Goal: Check status: Check status

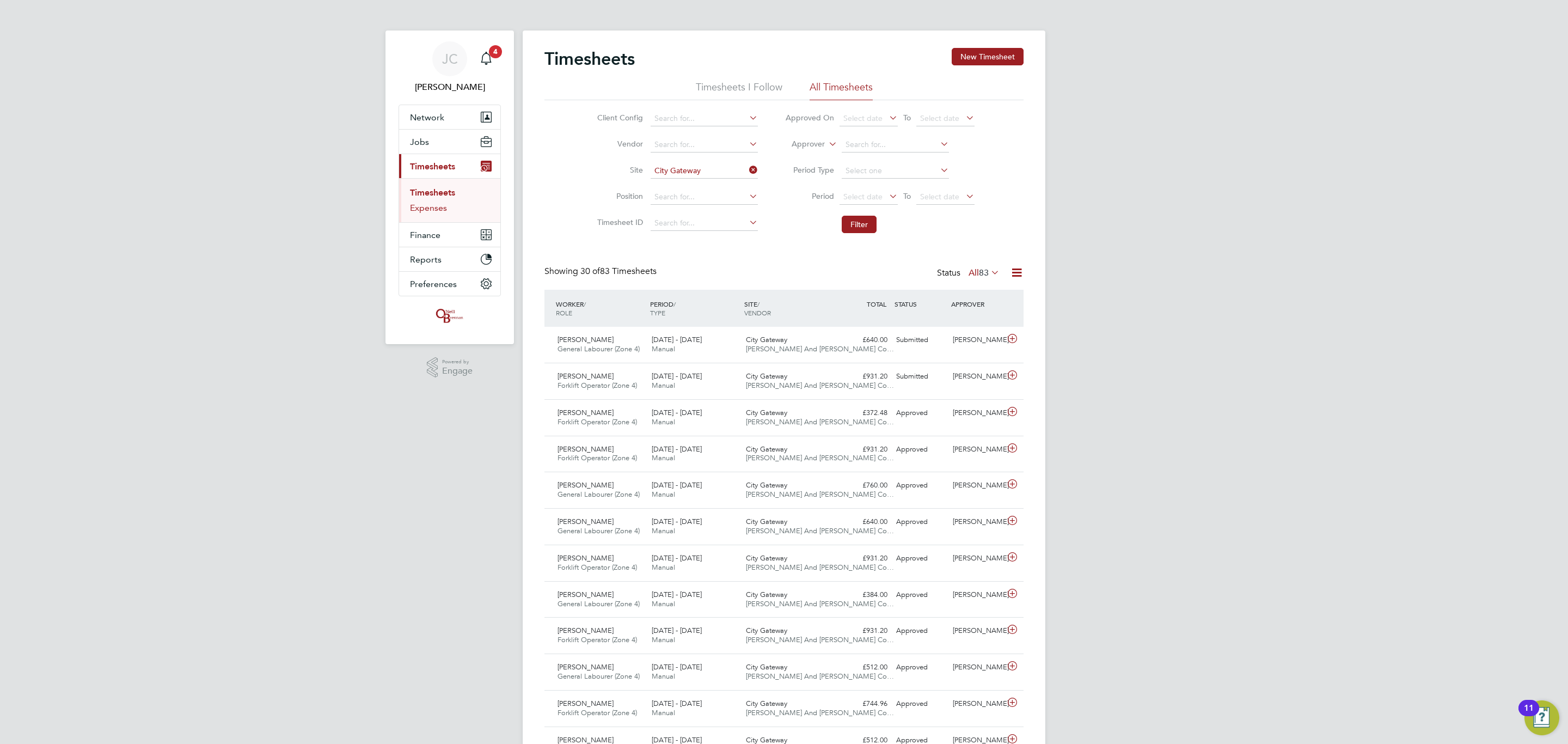
click at [413, 210] on link "Expenses" at bounding box center [428, 207] width 37 height 10
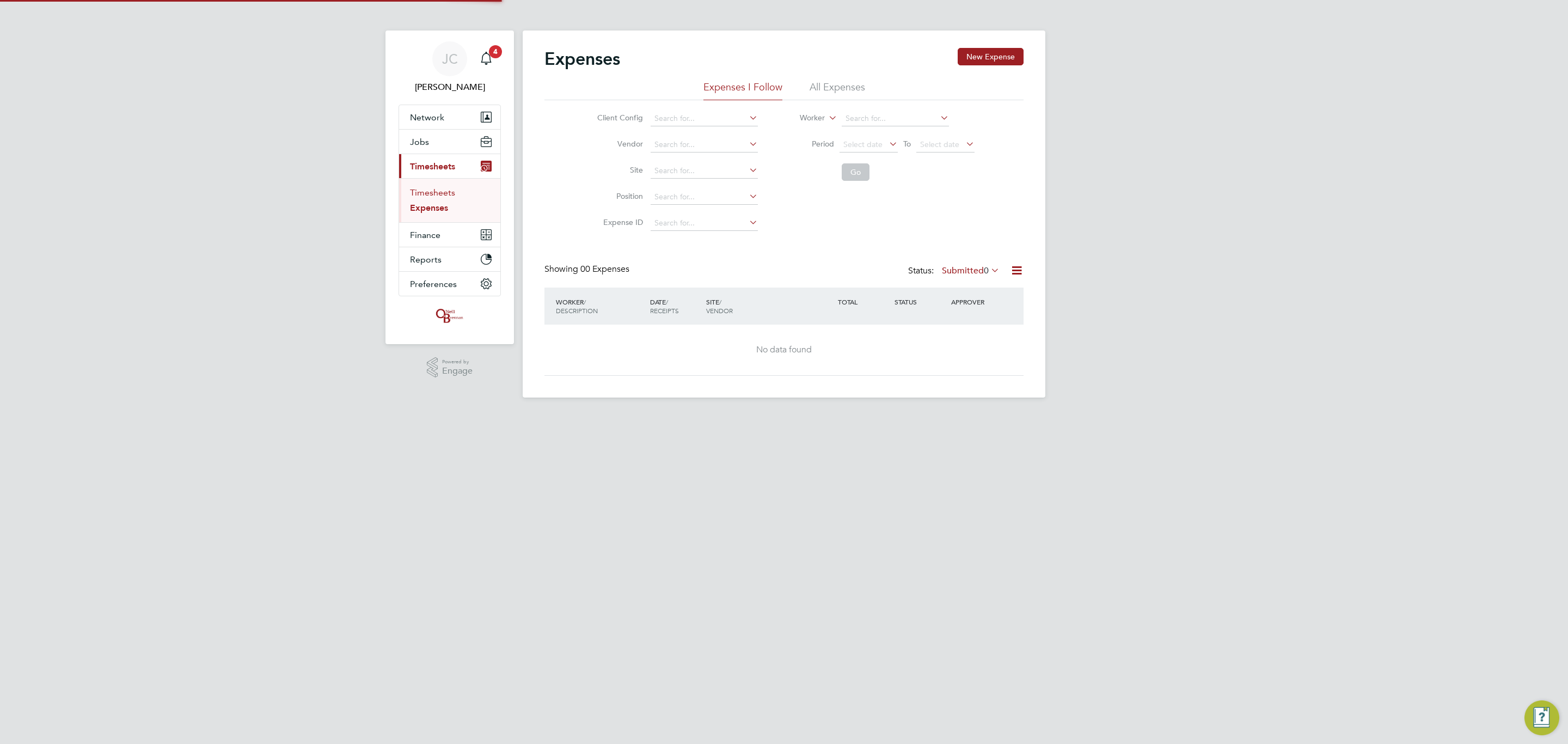
click at [442, 195] on link "Timesheets" at bounding box center [432, 192] width 45 height 10
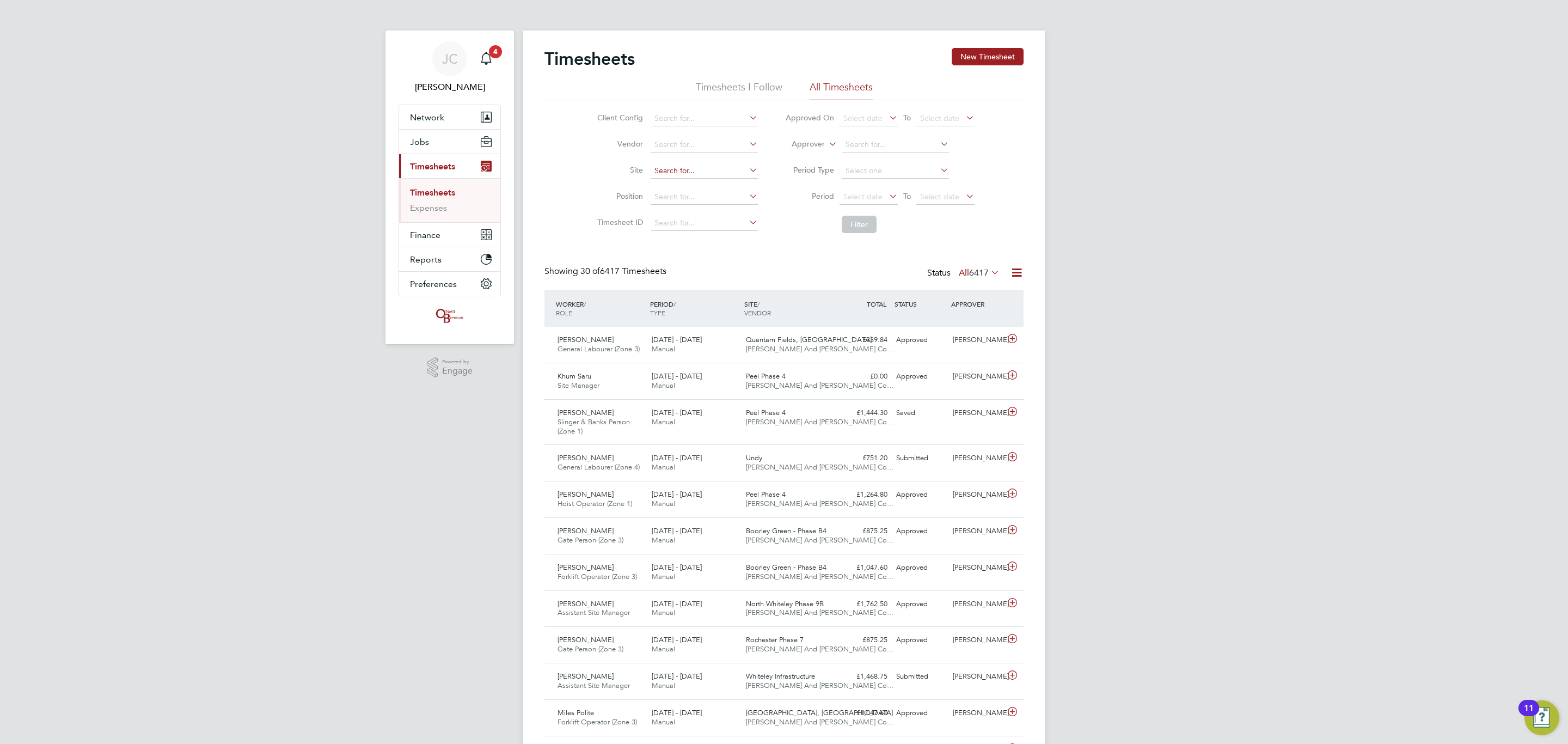
click at [664, 175] on input at bounding box center [704, 171] width 107 height 15
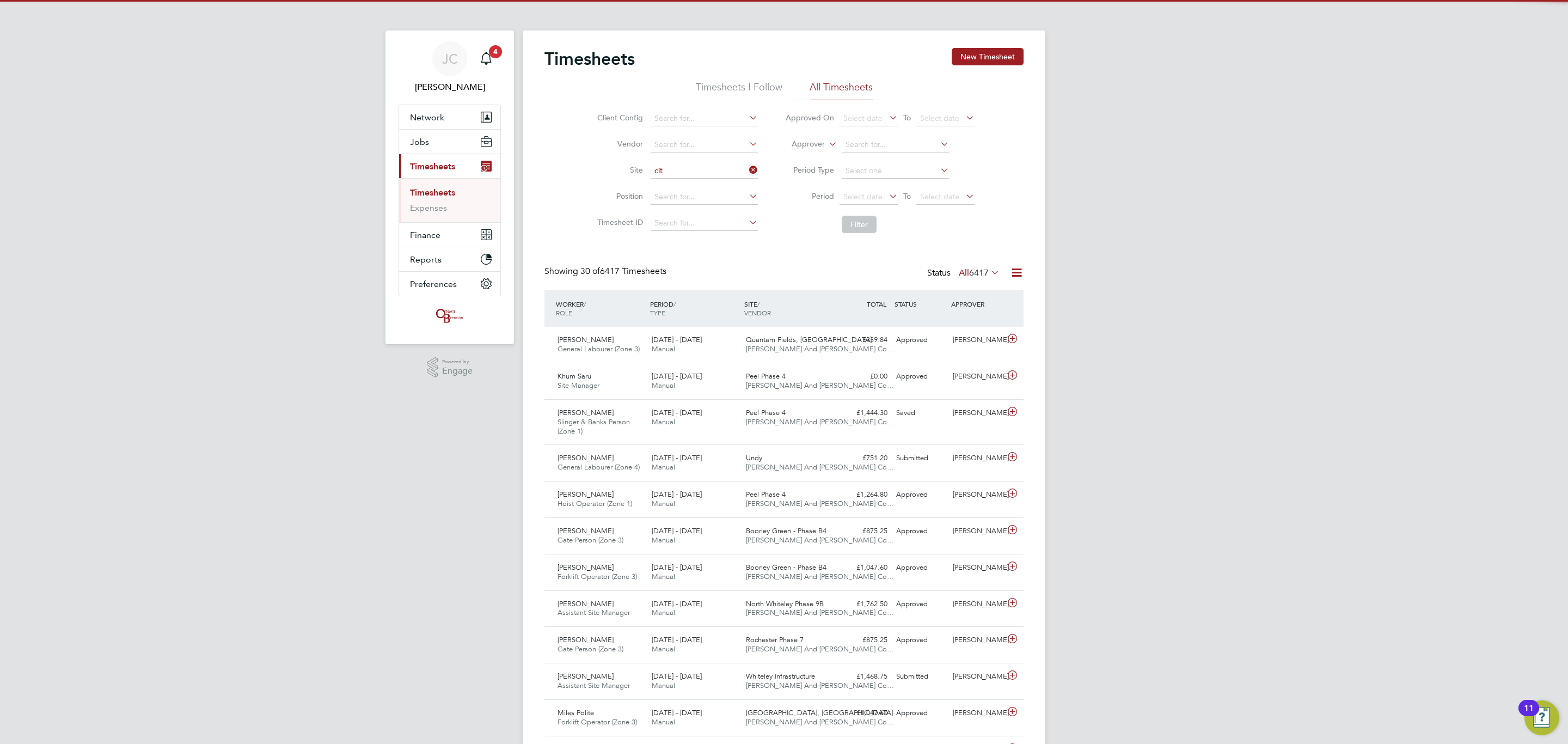
click at [708, 203] on li "Cit y Gateway" at bounding box center [709, 202] width 120 height 15
type input "City Gateway"
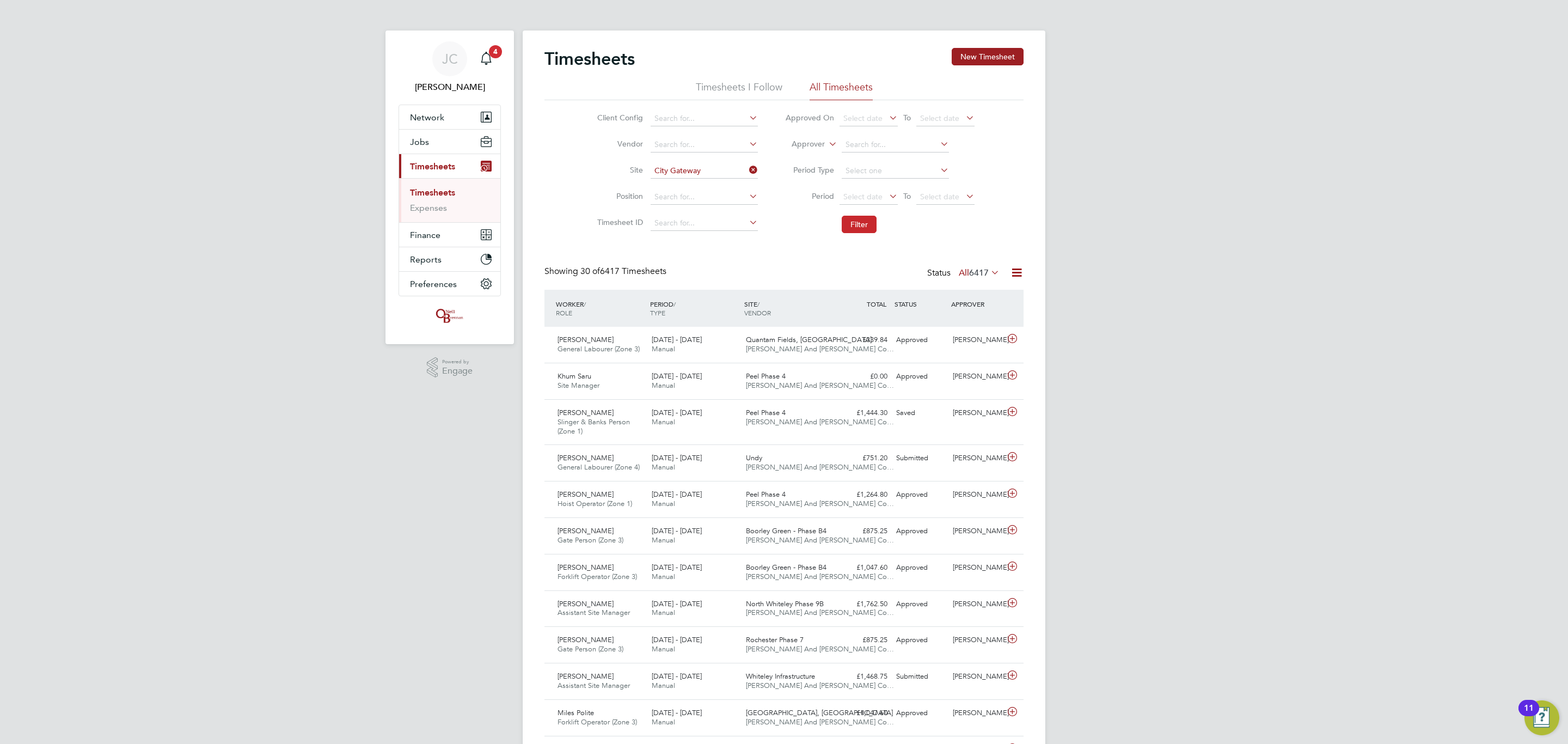
click at [861, 220] on button "Filter" at bounding box center [859, 225] width 35 height 17
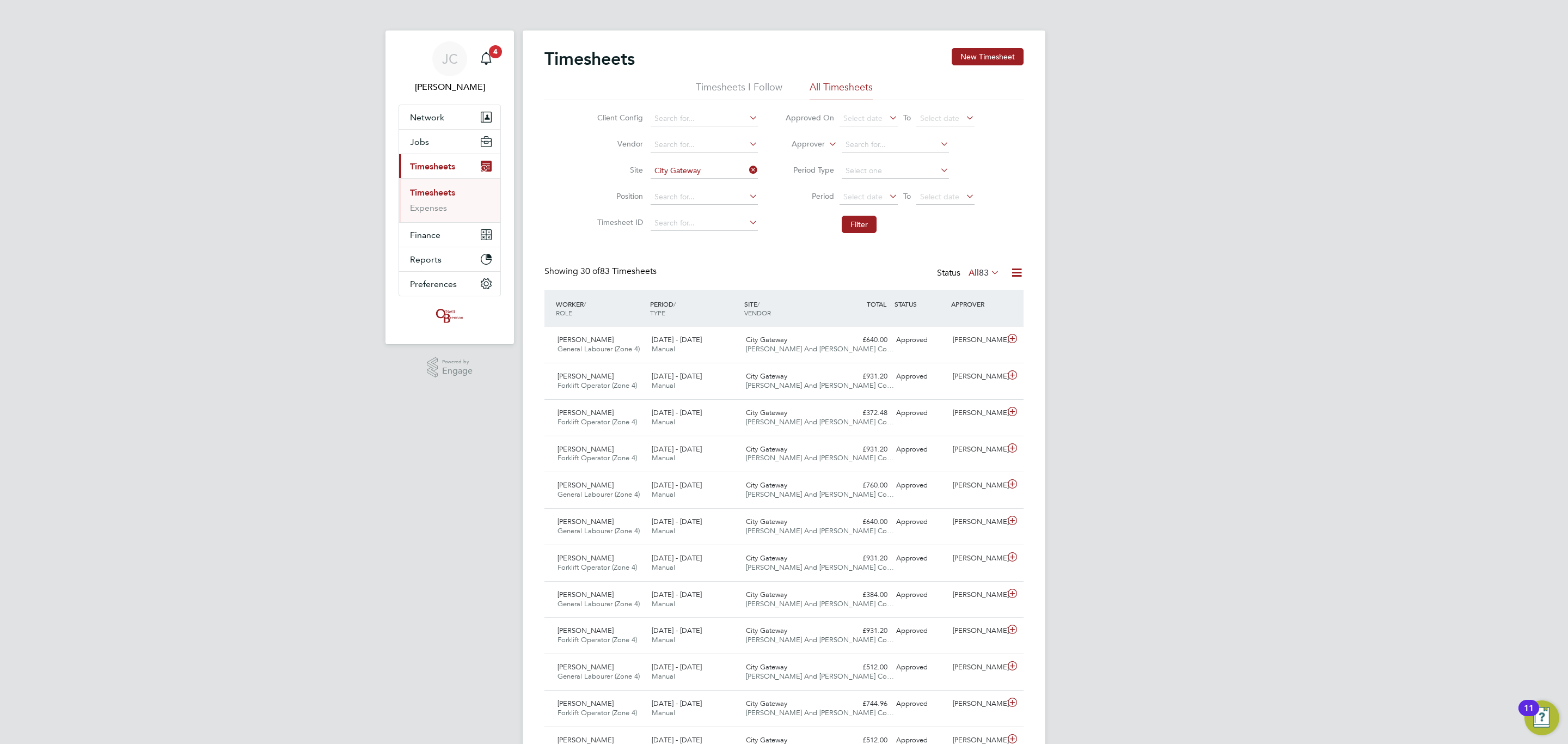
click at [432, 199] on li "Timesheets" at bounding box center [450, 194] width 81 height 15
click at [782, 360] on div "[PERSON_NAME] General Labourer (Zone 4) [DATE] - [DATE] [DATE] - [DATE] Manual …" at bounding box center [784, 345] width 479 height 36
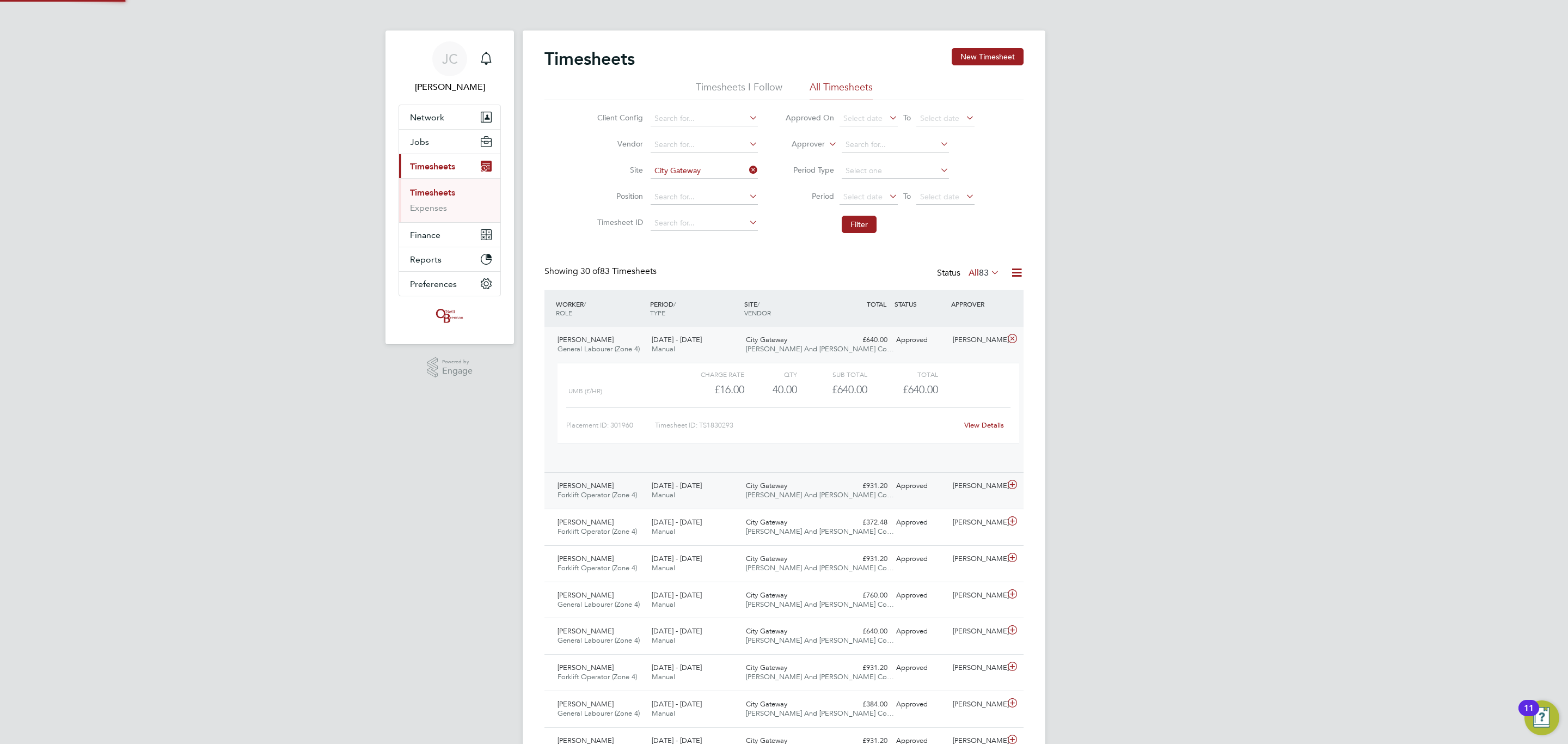
click at [798, 390] on div "£640.00" at bounding box center [832, 390] width 70 height 18
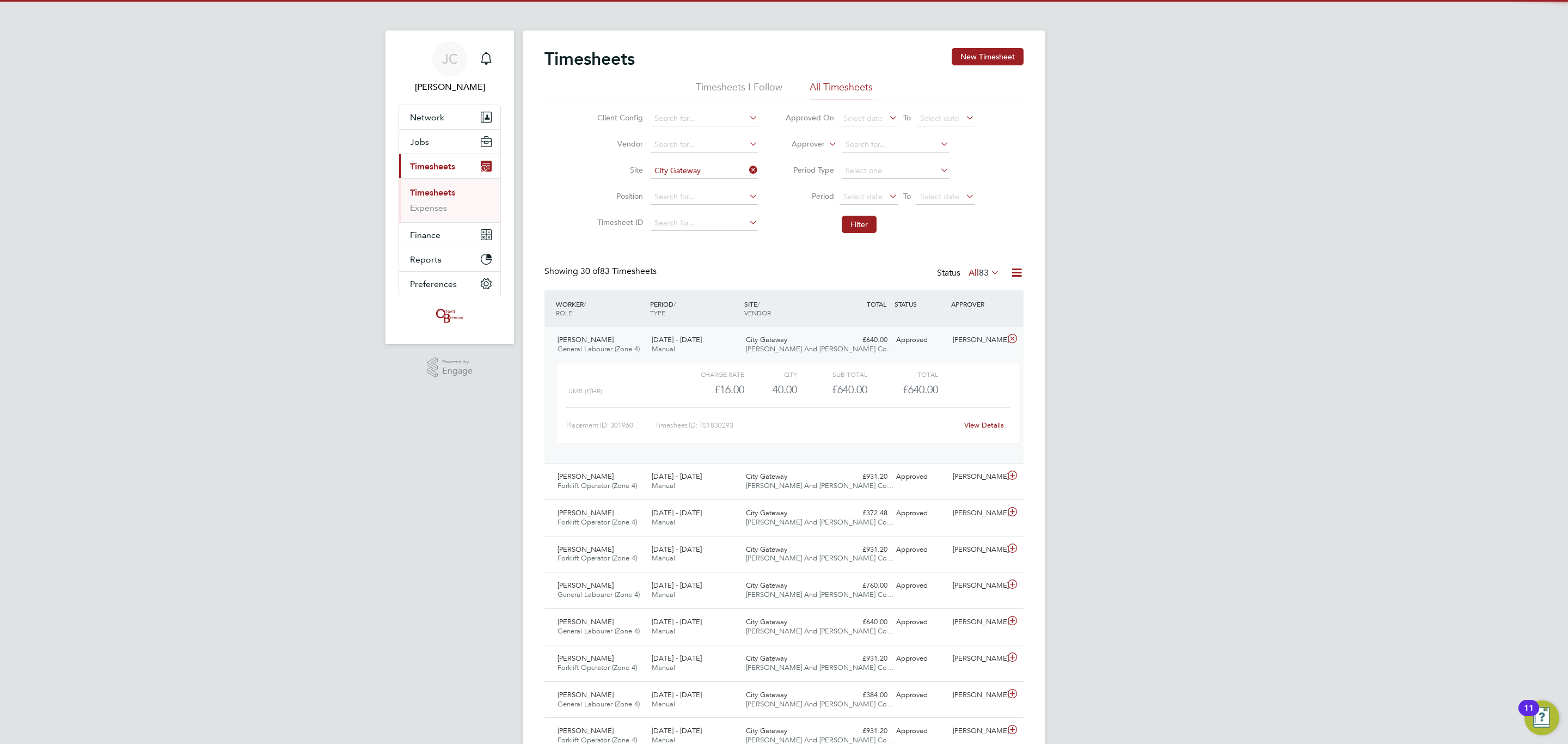
click at [781, 347] on span "[PERSON_NAME] And [PERSON_NAME] Co…" at bounding box center [820, 349] width 148 height 9
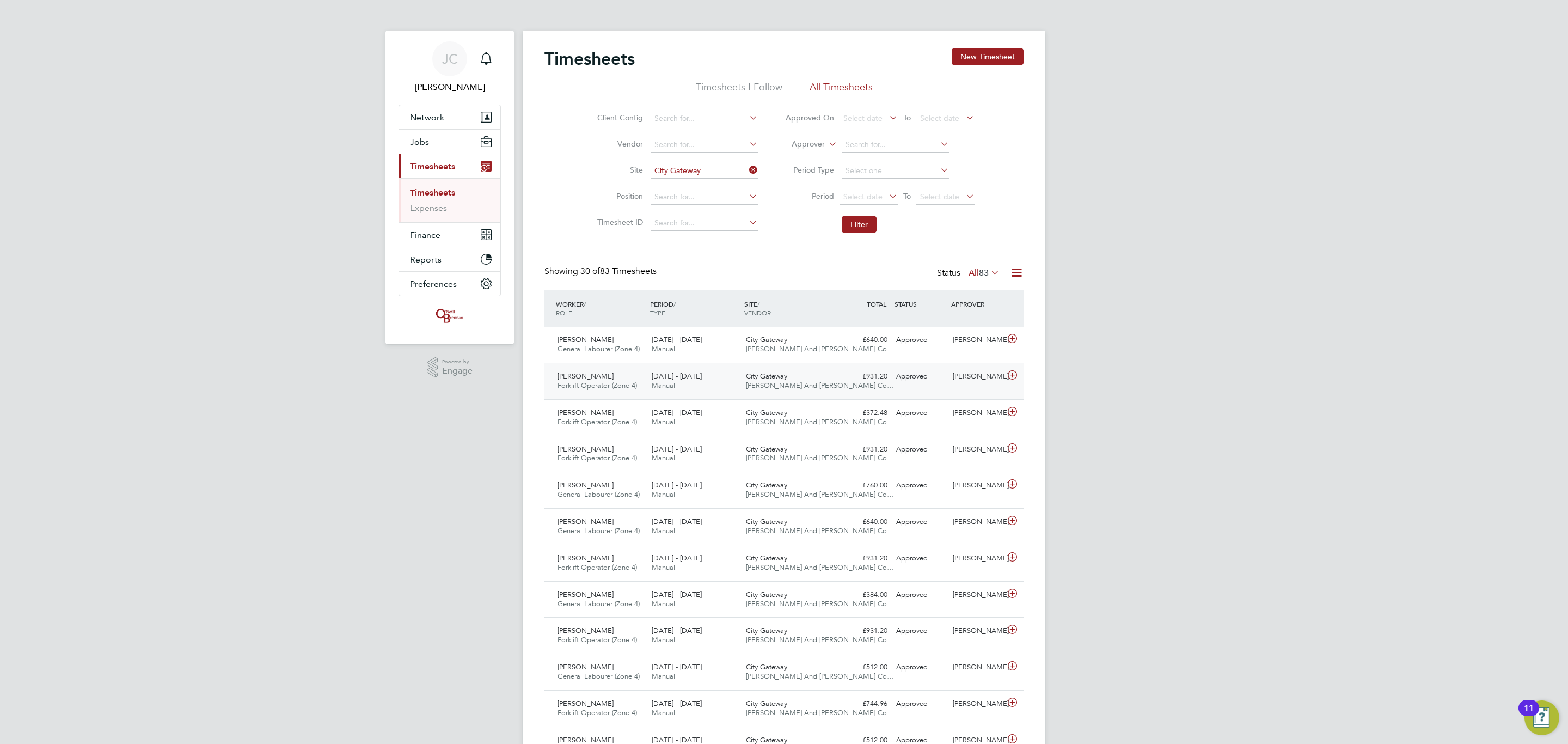
click at [810, 383] on span "[PERSON_NAME] And [PERSON_NAME] Co…" at bounding box center [820, 386] width 148 height 9
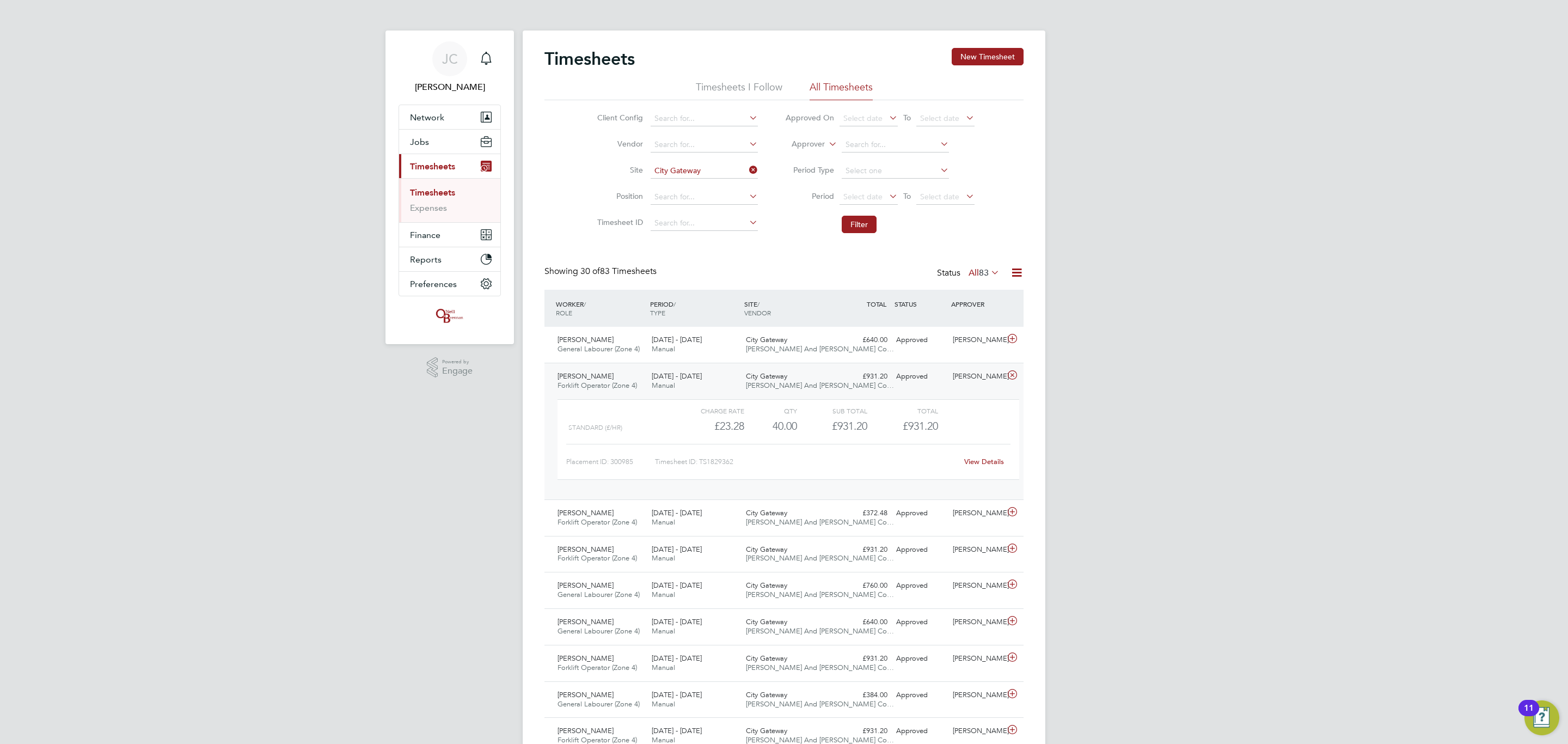
click at [773, 383] on span "[PERSON_NAME] And [PERSON_NAME] Co…" at bounding box center [820, 386] width 148 height 9
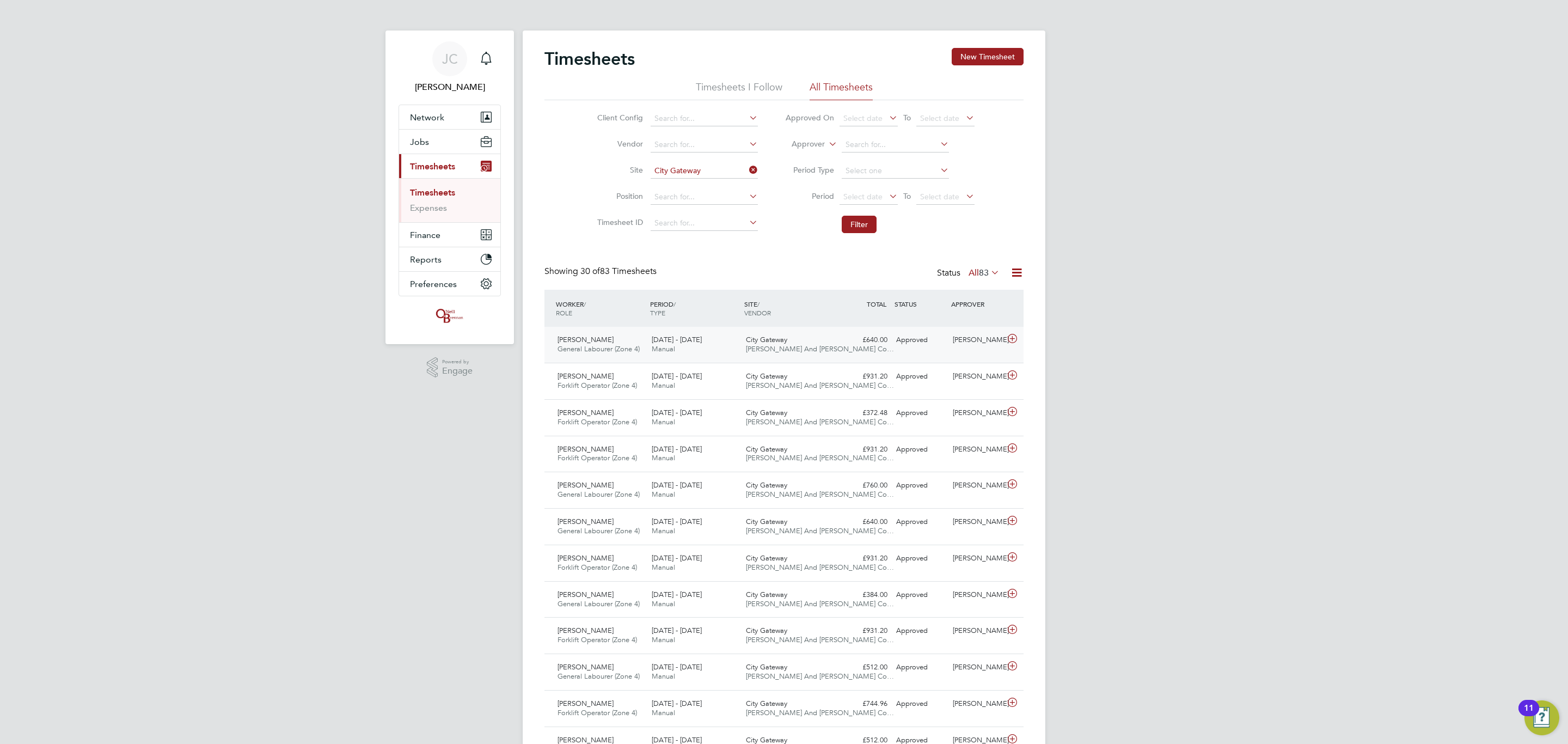
click at [780, 356] on div "City Gateway [PERSON_NAME] And [PERSON_NAME] Co…" at bounding box center [788, 344] width 94 height 27
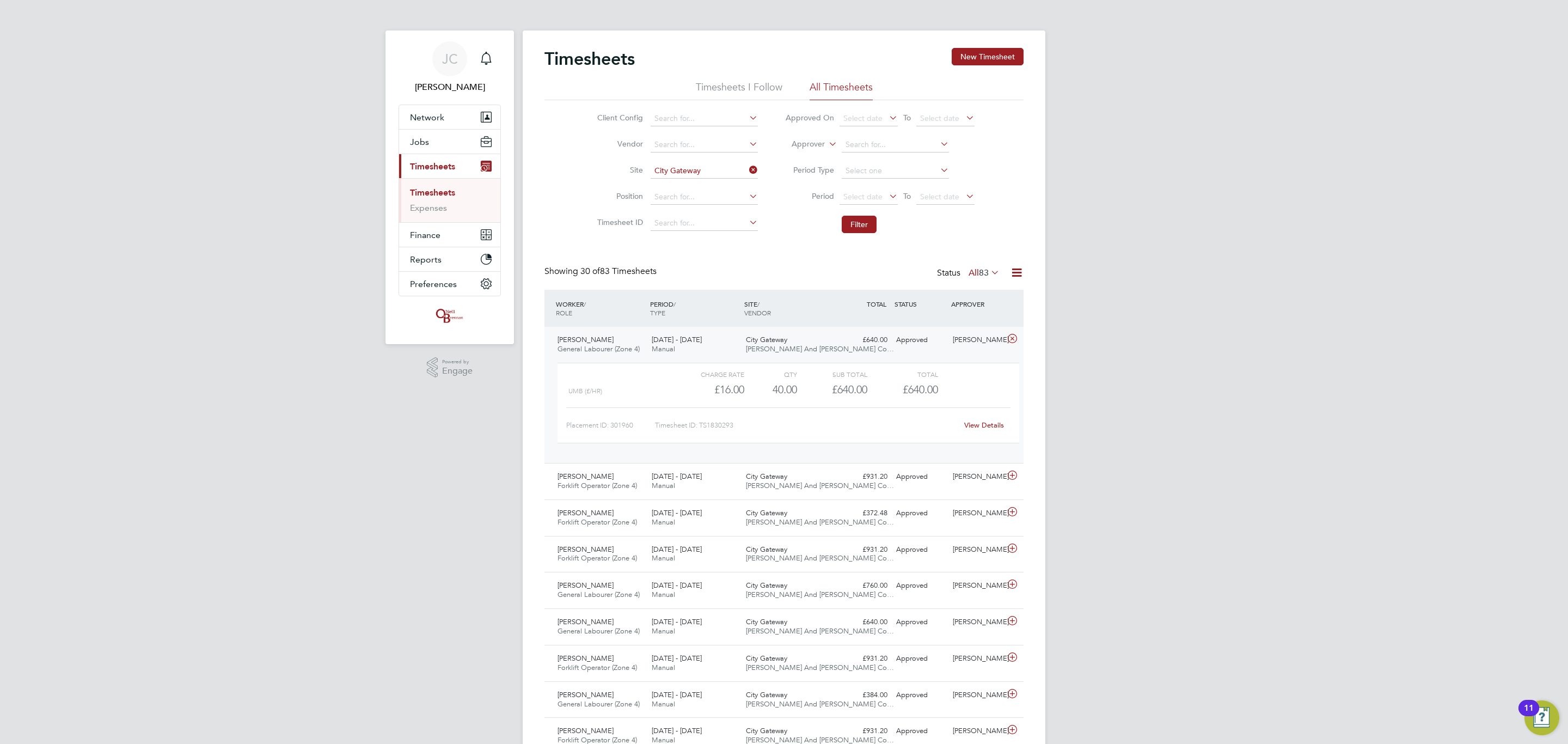
click at [783, 355] on div "City Gateway [PERSON_NAME] And [PERSON_NAME] Co…" at bounding box center [788, 344] width 94 height 27
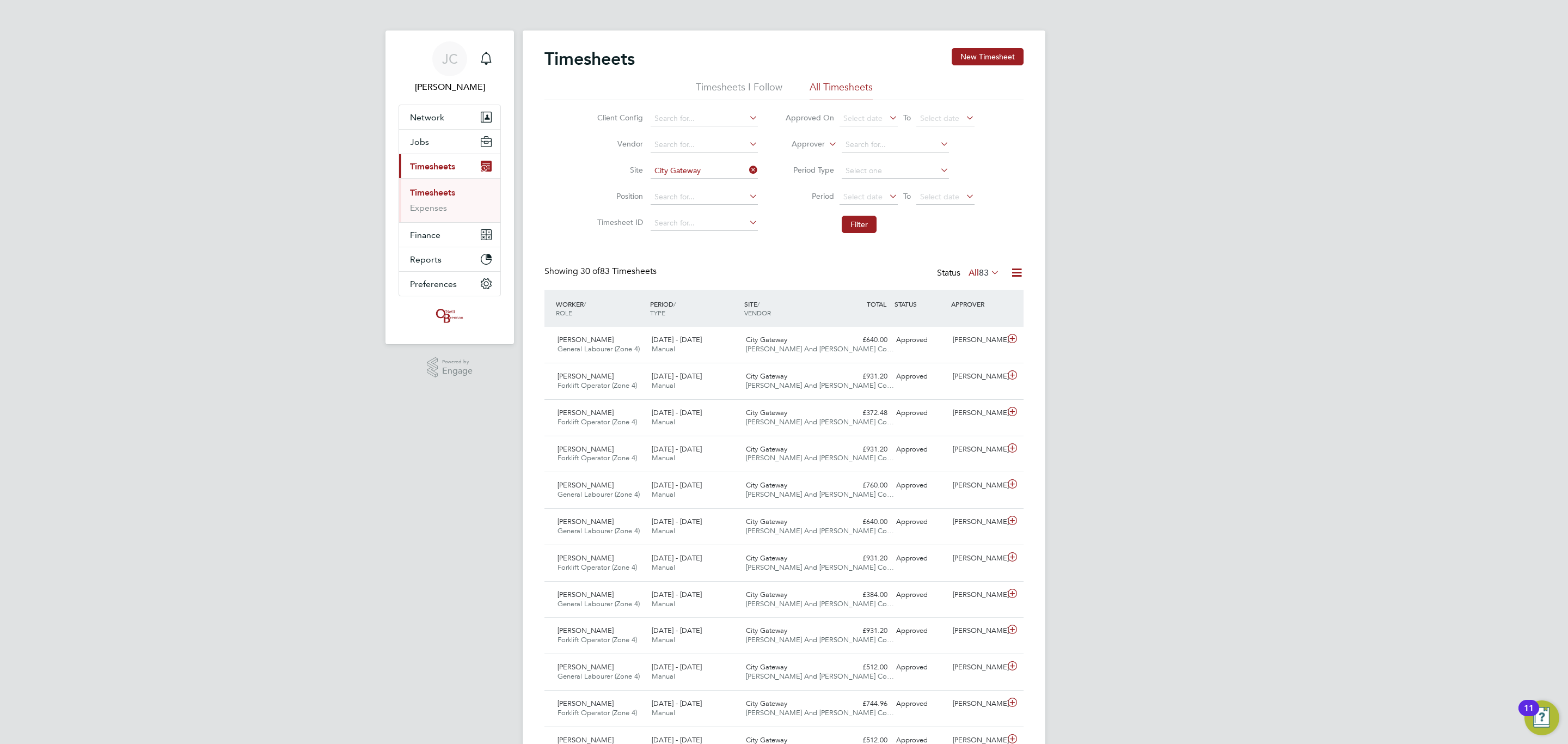
click at [286, 395] on div "[PERSON_NAME] Notifications Applications: Network Team Members Businesses Sites…" at bounding box center [784, 745] width 1568 height 1490
